Goal: Task Accomplishment & Management: Manage account settings

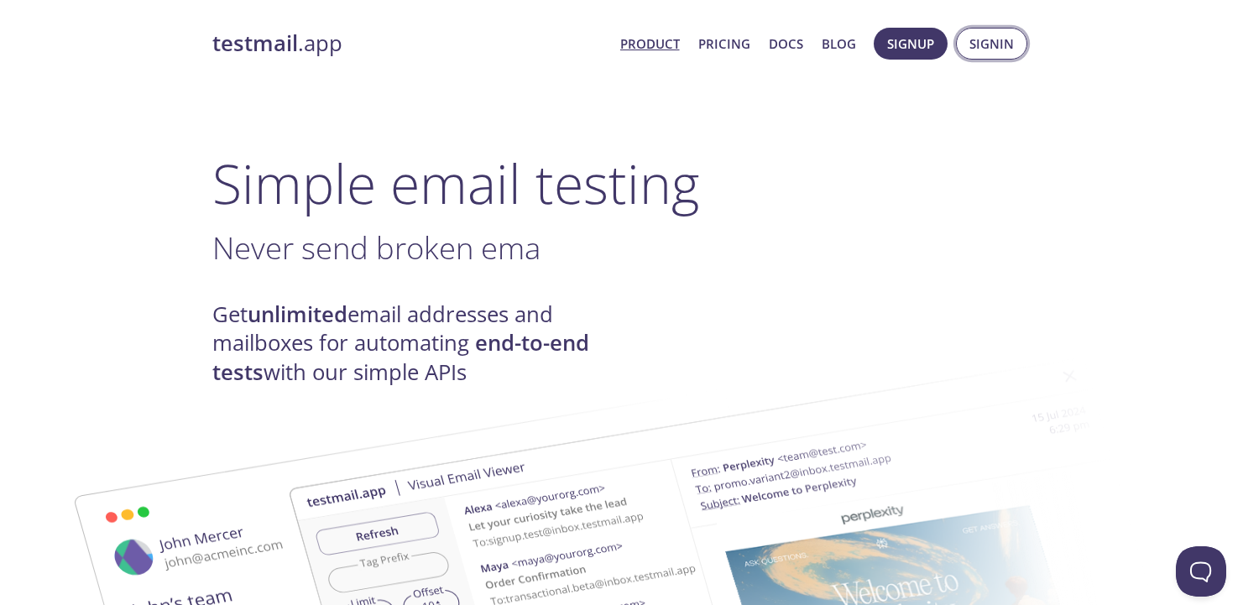
click at [977, 44] on span "Signin" at bounding box center [991, 44] width 44 height 22
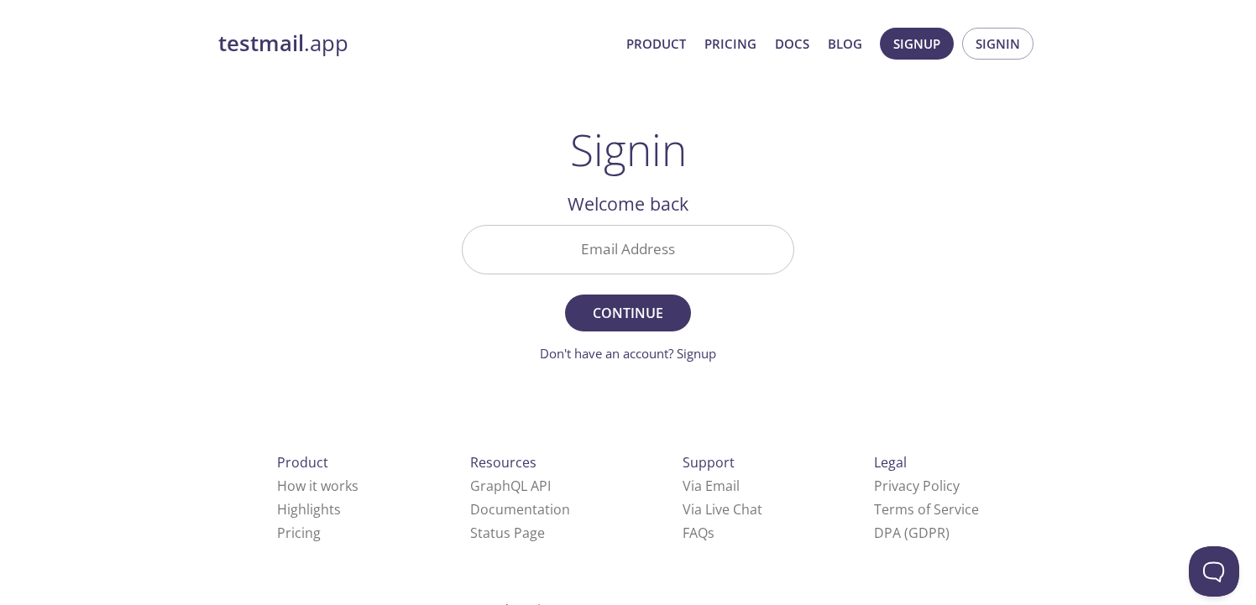
click at [957, 251] on div "testmail .app Product Pricing Docs Blog Signup Signin Signin Welcome back Email…" at bounding box center [627, 367] width 859 height 700
click at [656, 253] on input "Email Address" at bounding box center [627, 250] width 331 height 48
paste input "[EMAIL_ADDRESS][DOMAIN_NAME]"
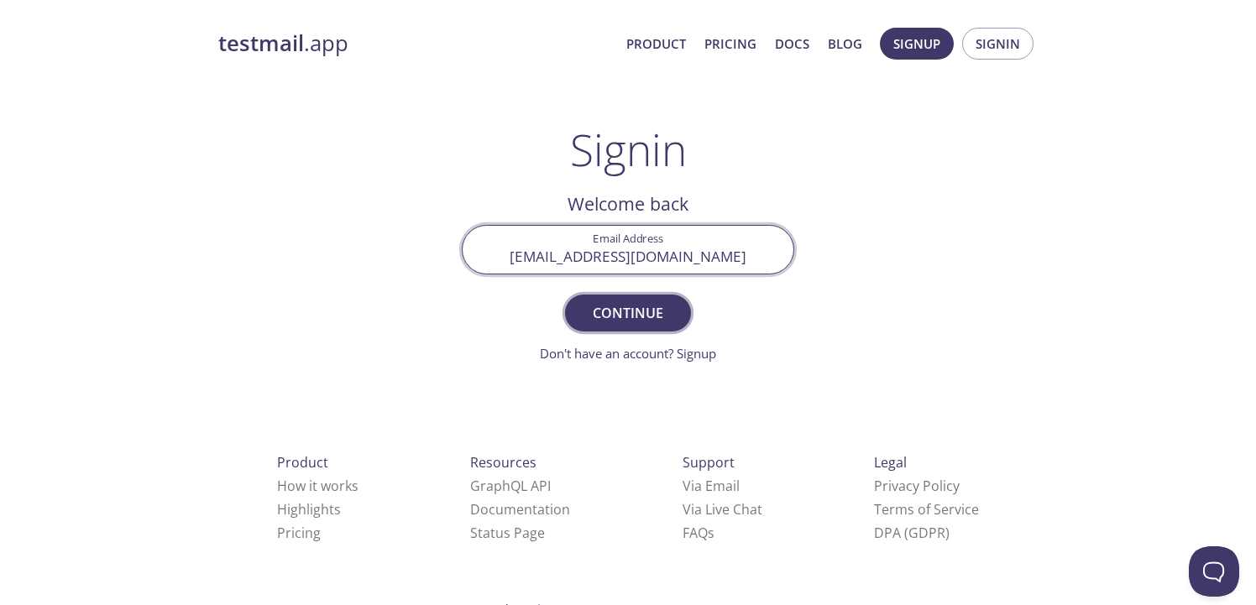
type input "[EMAIL_ADDRESS][DOMAIN_NAME]"
click at [627, 310] on span "Continue" at bounding box center [627, 313] width 89 height 24
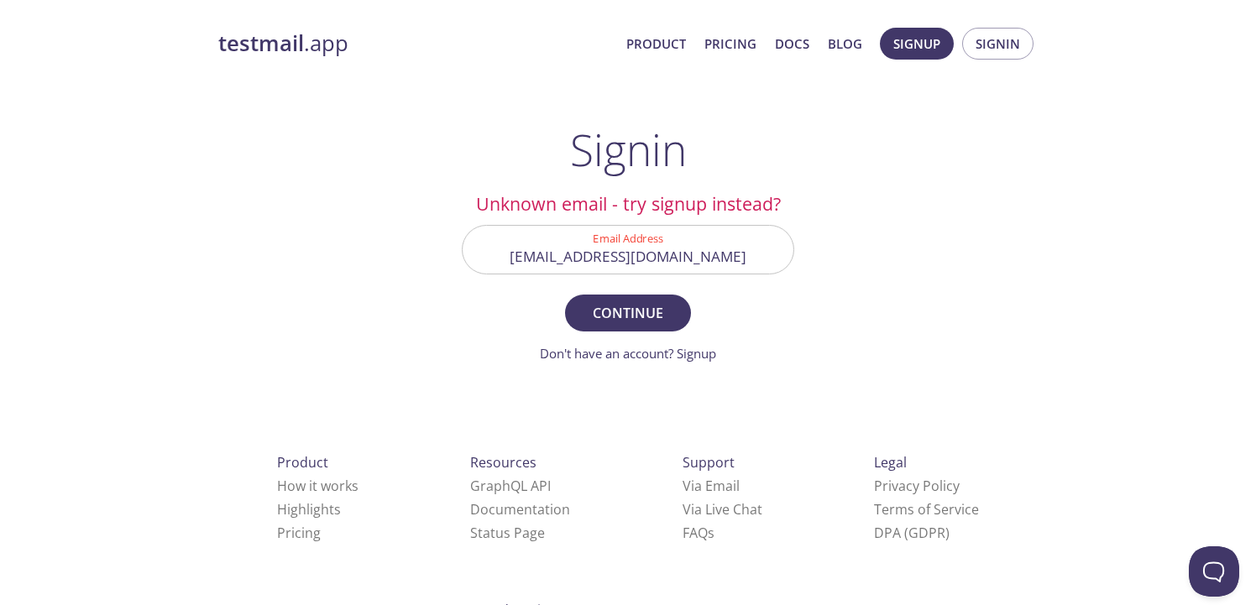
click at [649, 252] on input "[EMAIL_ADDRESS][DOMAIN_NAME]" at bounding box center [627, 250] width 331 height 48
click at [619, 311] on span "Continue" at bounding box center [627, 313] width 89 height 24
click at [622, 311] on span "Continue" at bounding box center [627, 313] width 89 height 24
